Goal: Task Accomplishment & Management: Manage account settings

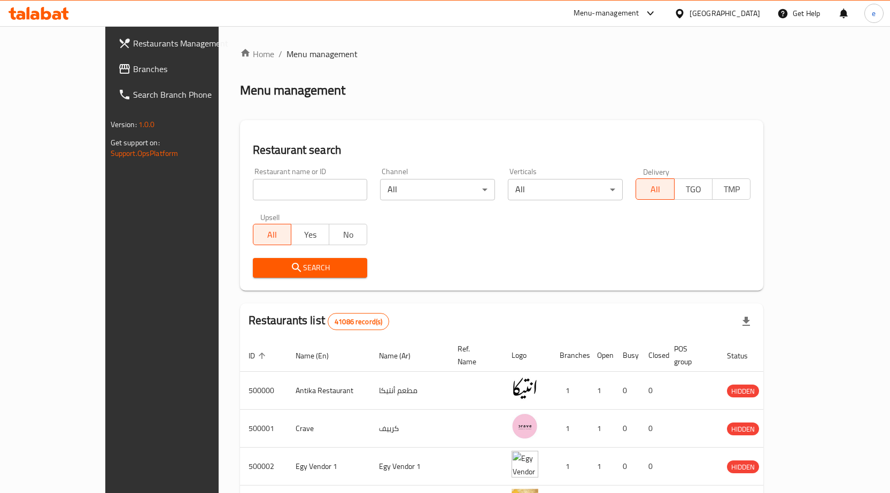
click at [750, 11] on div "Egypt" at bounding box center [725, 13] width 71 height 12
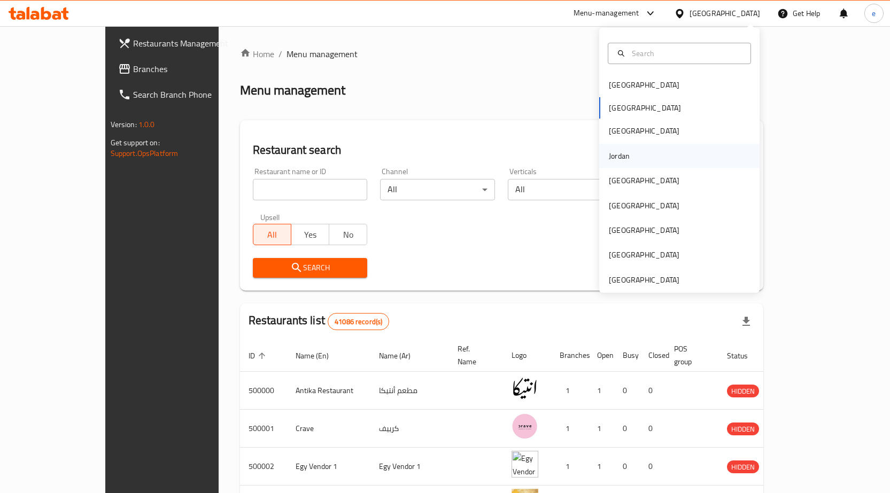
click at [615, 156] on div "Jordan" at bounding box center [619, 156] width 21 height 12
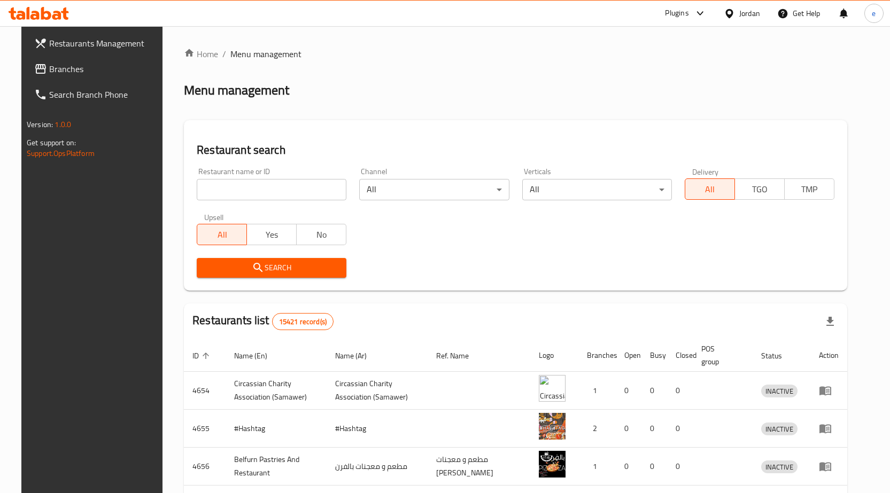
click at [59, 71] on span "Branches" at bounding box center [105, 69] width 112 height 13
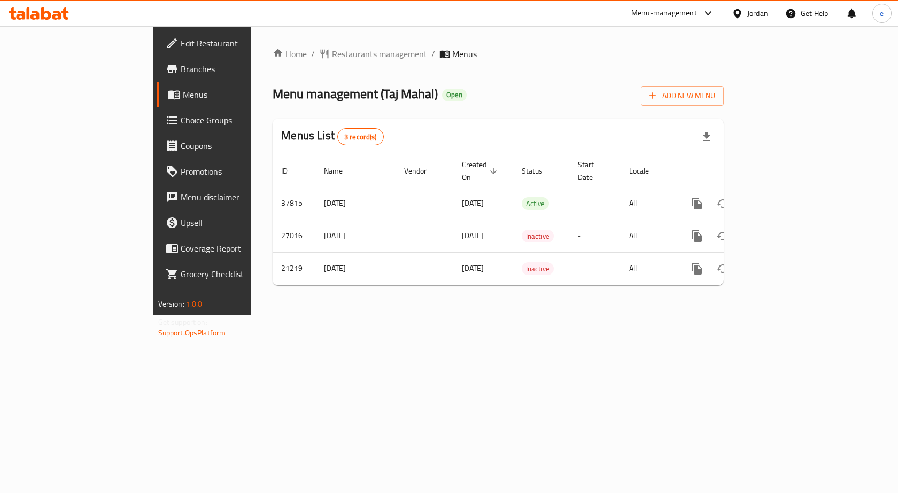
click at [181, 126] on span "Choice Groups" at bounding box center [238, 120] width 114 height 13
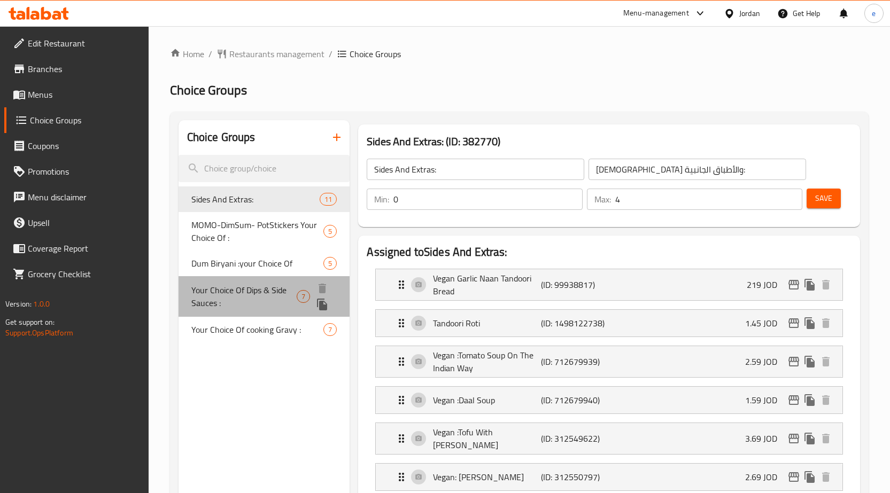
click at [246, 291] on span "Your Choice Of Dips & Side Sauces :" at bounding box center [244, 297] width 106 height 26
type input "Your Choice Of Dips & Side Sauces :"
type input "اختيارك من الصوصات الجانبية والديب :"
type input "6"
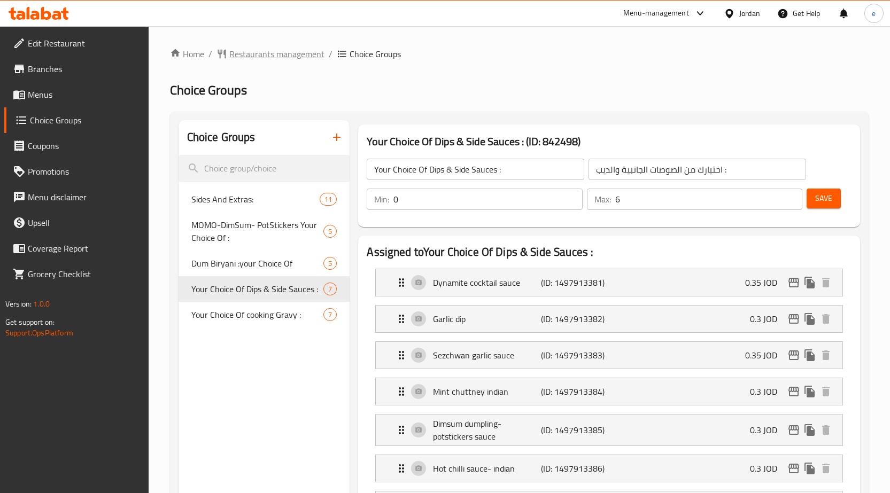
click at [274, 48] on span "Restaurants management" at bounding box center [276, 54] width 95 height 13
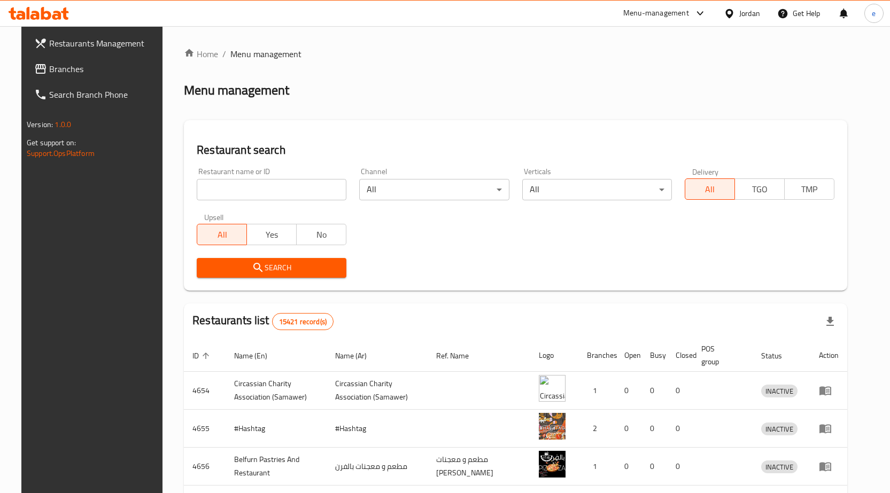
drag, startPoint x: 21, startPoint y: 67, endPoint x: 83, endPoint y: 67, distance: 62.0
click at [35, 67] on icon at bounding box center [40, 69] width 11 height 10
